Goal: Obtain resource: Download file/media

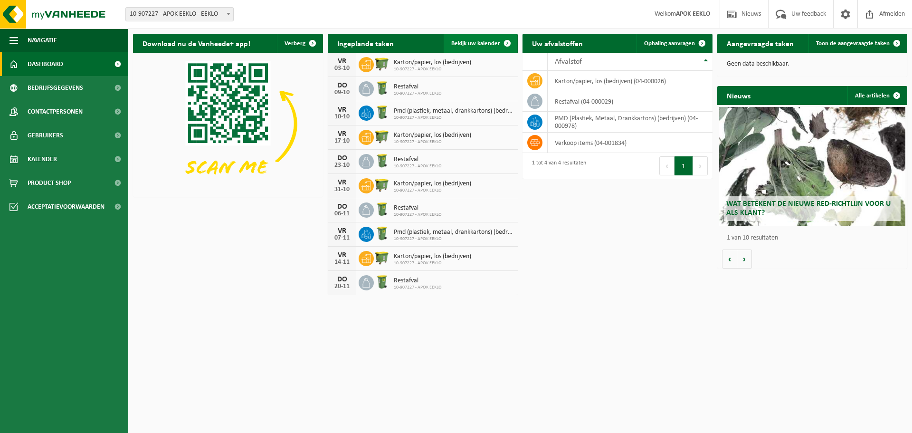
click at [506, 44] on span at bounding box center [507, 43] width 19 height 19
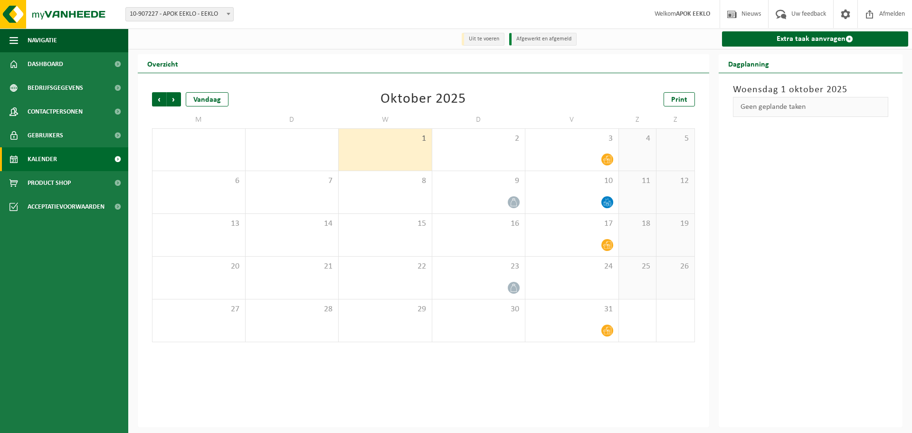
click at [686, 82] on div "Vorige Volgende Vandaag [DATE] Print M D W D V Z Z 29 30 1 2 3 4 5 6 7 8 9 10 1…" at bounding box center [424, 250] width 572 height 354
click at [679, 95] on link "Print" at bounding box center [679, 99] width 31 height 14
